Goal: Navigation & Orientation: Find specific page/section

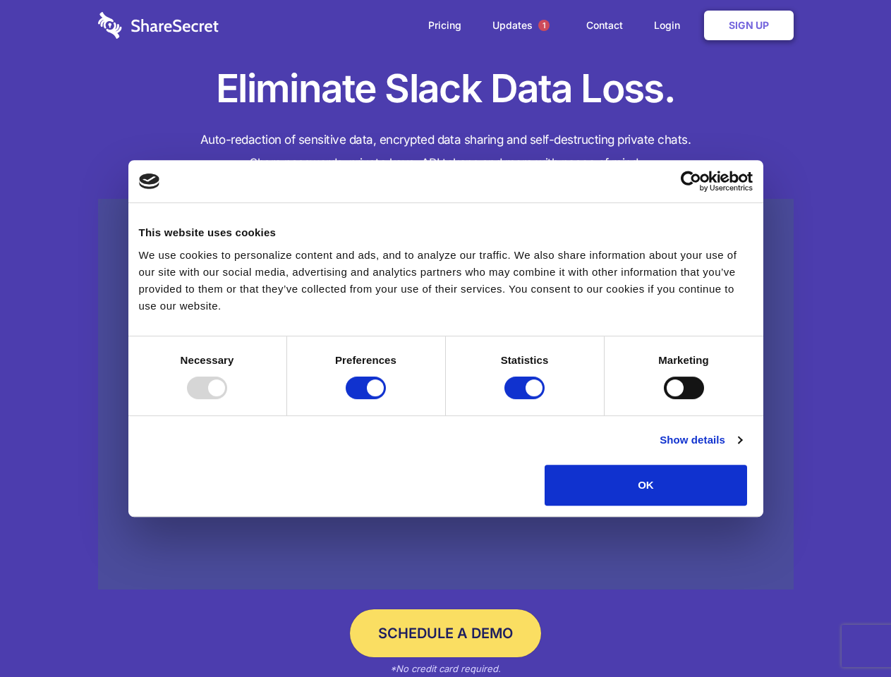
click at [227, 399] on div at bounding box center [207, 388] width 40 height 23
click at [386, 399] on input "Preferences" at bounding box center [366, 388] width 40 height 23
checkbox input "false"
click at [526, 399] on input "Statistics" at bounding box center [524, 388] width 40 height 23
checkbox input "false"
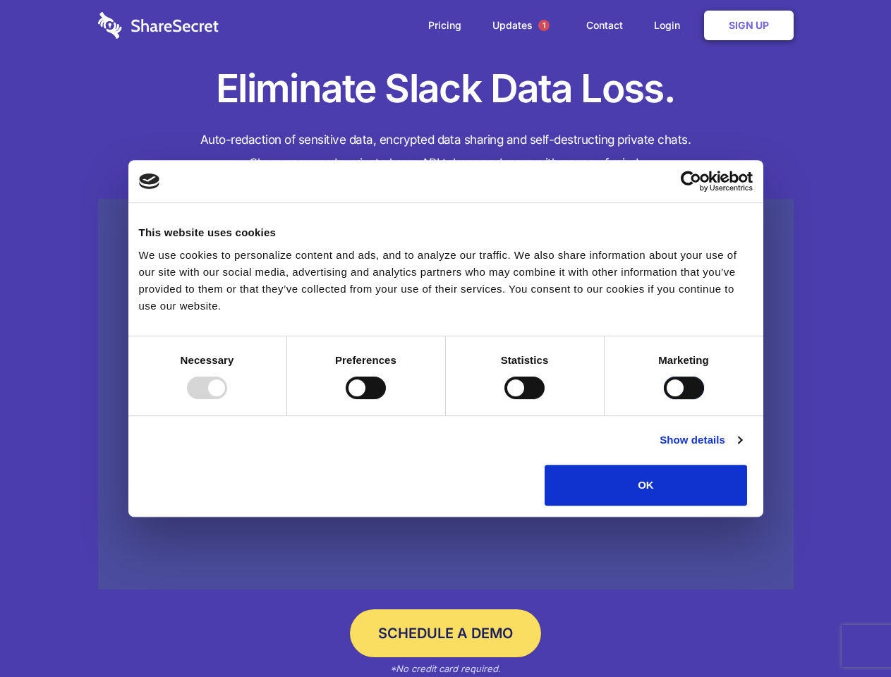
click at [664, 399] on input "Marketing" at bounding box center [684, 388] width 40 height 23
checkbox input "true"
click at [741, 449] on link "Show details" at bounding box center [700, 440] width 82 height 17
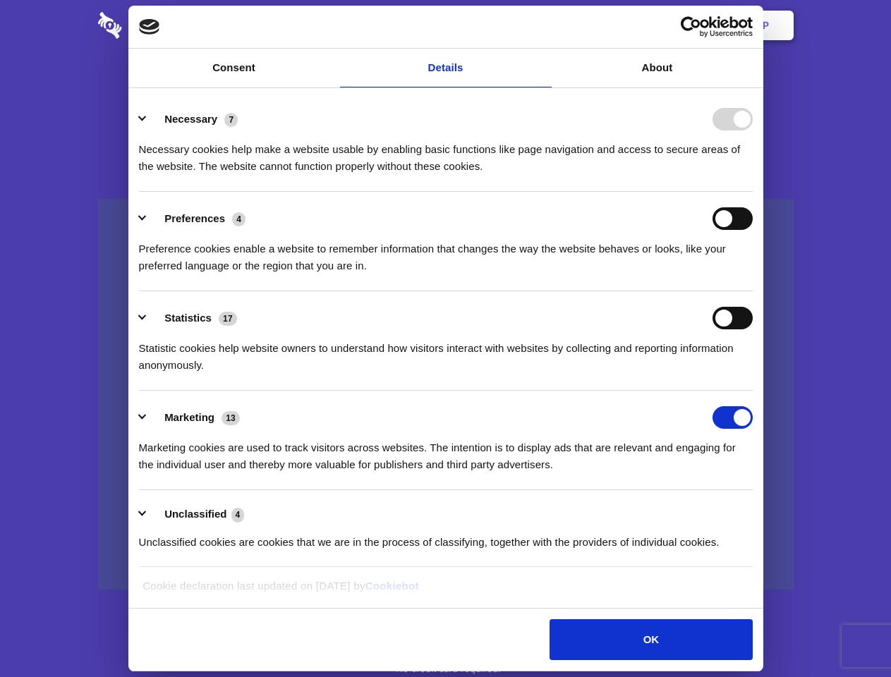
click at [752, 192] on li "Necessary 7 Necessary cookies help make a website usable by enabling basic func…" at bounding box center [446, 141] width 614 height 99
click at [543, 25] on span "1" at bounding box center [543, 25] width 11 height 11
